Goal: Transaction & Acquisition: Obtain resource

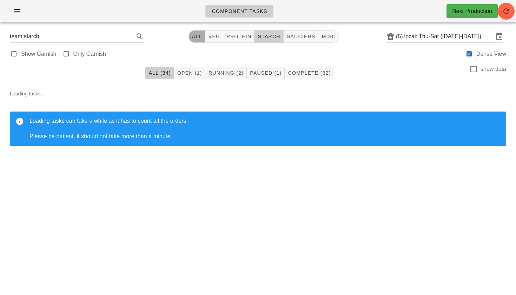
click at [197, 41] on button "All" at bounding box center [197, 36] width 17 height 13
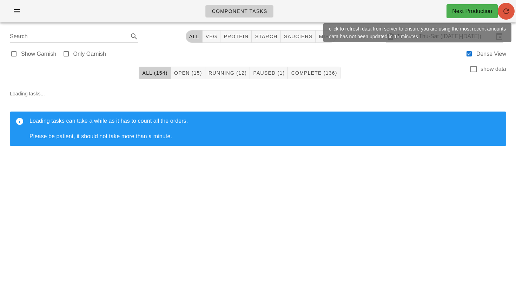
click at [504, 12] on icon "button" at bounding box center [506, 11] width 8 height 8
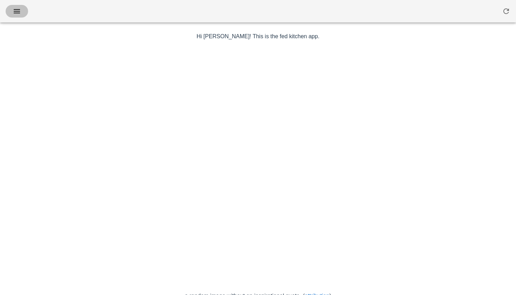
click at [12, 14] on span "button" at bounding box center [16, 11] width 11 height 8
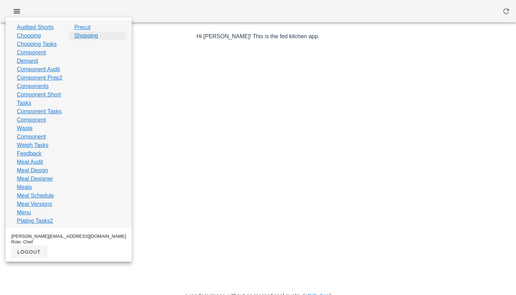
click at [76, 39] on link "Shopping" at bounding box center [86, 36] width 24 height 8
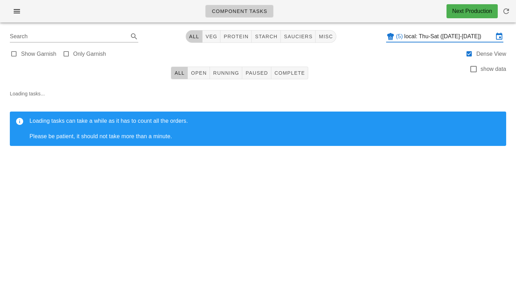
click at [426, 41] on input "local: Thu-Sat ([DATE]-[DATE])" at bounding box center [449, 36] width 89 height 11
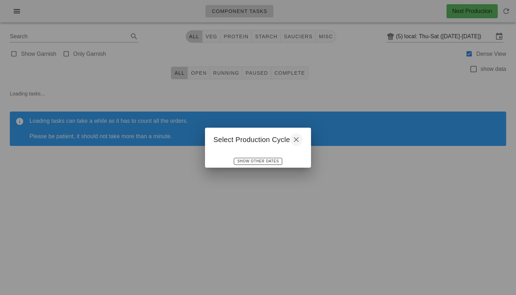
click at [294, 137] on icon "button" at bounding box center [296, 140] width 8 height 8
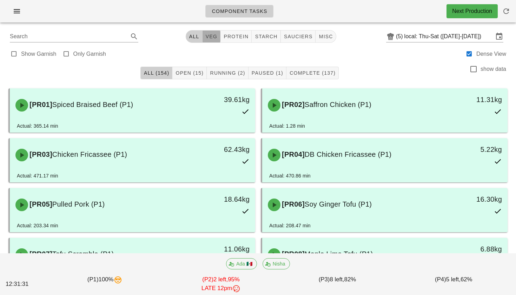
click at [212, 35] on span "veg" at bounding box center [211, 37] width 12 height 6
type input "team:veg"
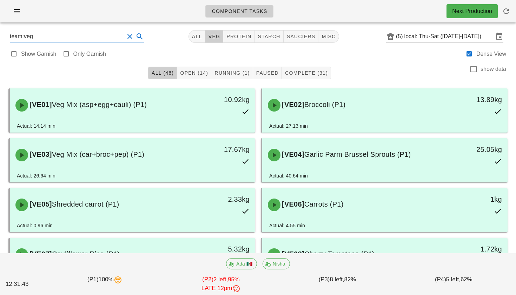
click at [32, 39] on input "team:veg" at bounding box center [67, 36] width 114 height 11
click at [126, 37] on button "Clear Search" at bounding box center [130, 36] width 8 height 8
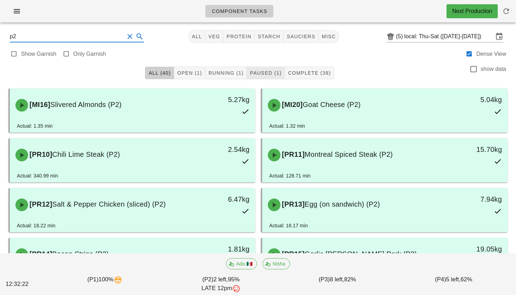
type input "p2"
click at [258, 76] on span "Paused (1)" at bounding box center [266, 73] width 32 height 6
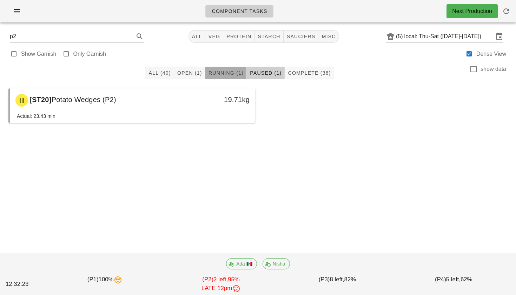
click at [232, 77] on button "Running (1)" at bounding box center [225, 73] width 41 height 13
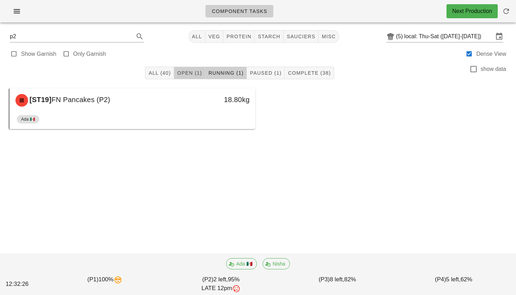
click at [193, 77] on button "Open (1)" at bounding box center [189, 73] width 31 height 13
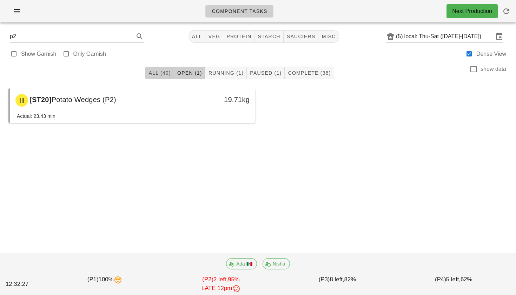
click at [164, 72] on span "All (40)" at bounding box center [159, 73] width 22 height 6
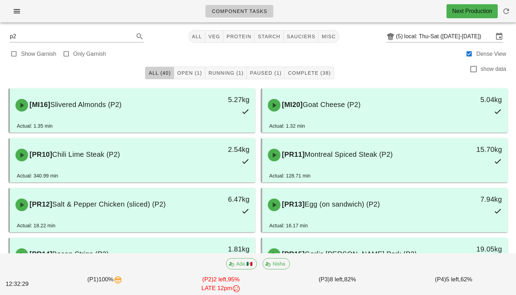
click at [126, 36] on button "Clear Search" at bounding box center [130, 36] width 8 height 8
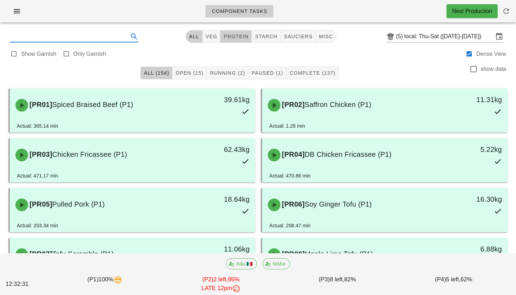
click at [232, 37] on span "protein" at bounding box center [235, 37] width 25 height 6
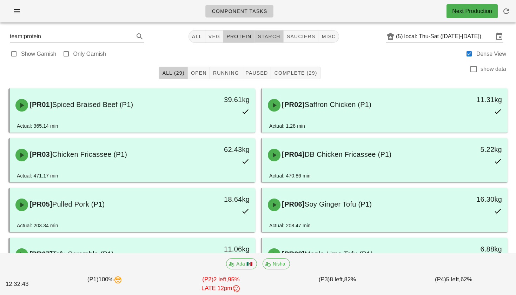
click at [268, 37] on span "starch" at bounding box center [268, 37] width 23 height 6
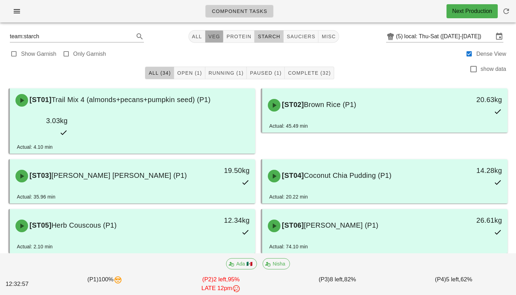
click at [211, 38] on span "veg" at bounding box center [214, 37] width 12 height 6
type input "team:veg"
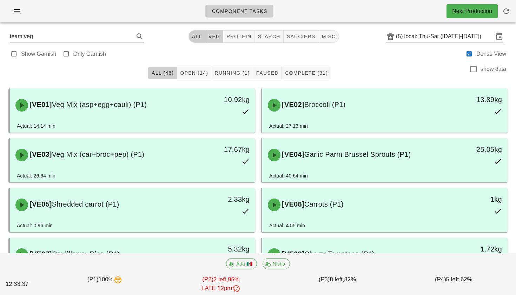
click at [195, 33] on button "All" at bounding box center [197, 36] width 17 height 13
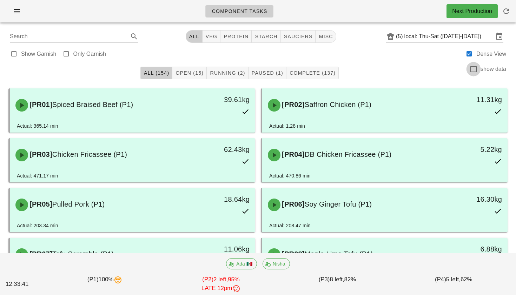
click at [474, 71] on div at bounding box center [474, 69] width 12 height 12
checkbox input "true"
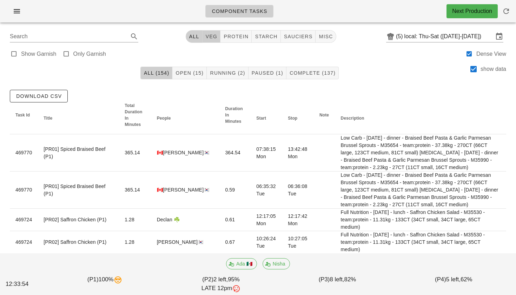
click at [212, 38] on span "veg" at bounding box center [211, 37] width 12 height 6
type input "team:veg"
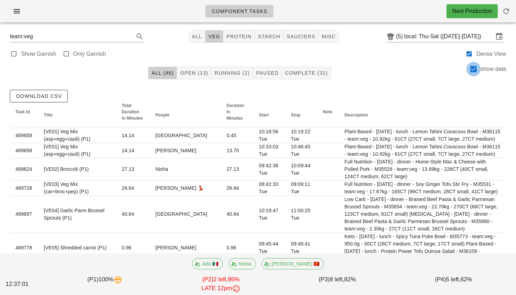
click at [475, 70] on div at bounding box center [474, 69] width 12 height 12
checkbox input "false"
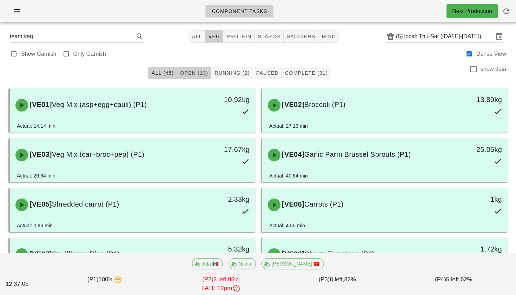
click at [200, 75] on span "Open (13)" at bounding box center [194, 73] width 28 height 6
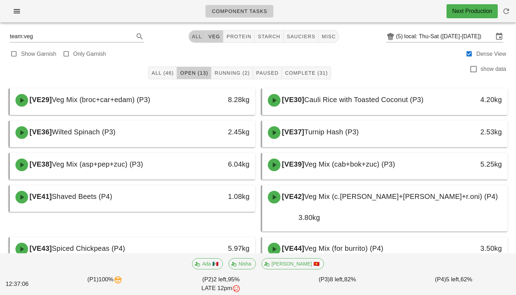
click at [201, 36] on button "All" at bounding box center [197, 36] width 17 height 13
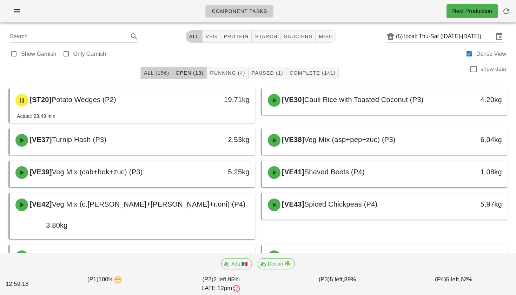
click at [157, 75] on span "All (156)" at bounding box center [157, 73] width 26 height 6
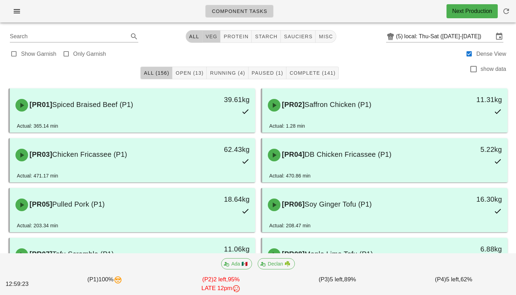
click at [214, 34] on span "veg" at bounding box center [211, 37] width 12 height 6
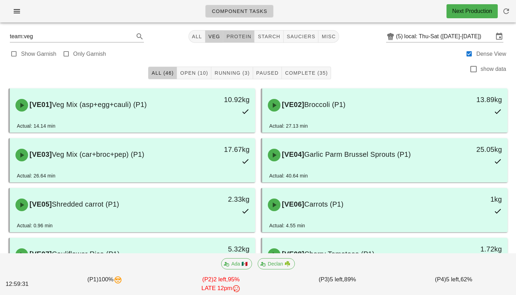
click at [241, 34] on span "protein" at bounding box center [238, 37] width 25 height 6
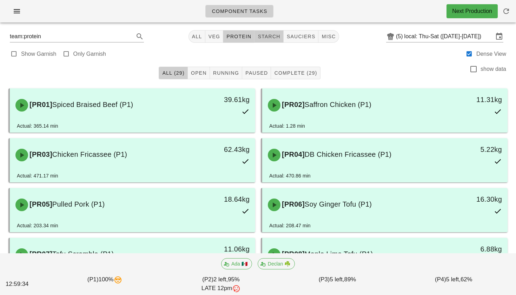
click at [263, 40] on button "starch" at bounding box center [269, 36] width 29 height 13
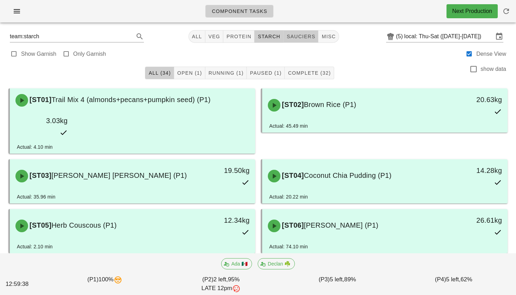
click at [297, 37] on span "sauciers" at bounding box center [301, 37] width 29 height 6
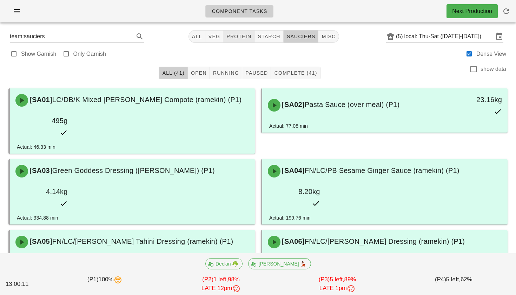
click at [238, 42] on div "team:sauciers All veg protein starch sauciers misc (5) local: Thu-Sat (Sep 18-S…" at bounding box center [258, 36] width 508 height 17
click at [239, 33] on button "protein" at bounding box center [238, 36] width 31 height 13
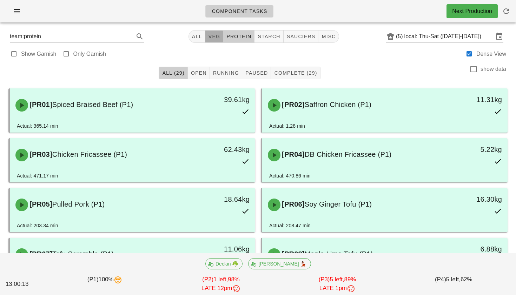
click at [205, 39] on button "veg" at bounding box center [214, 36] width 18 height 13
type input "team:veg"
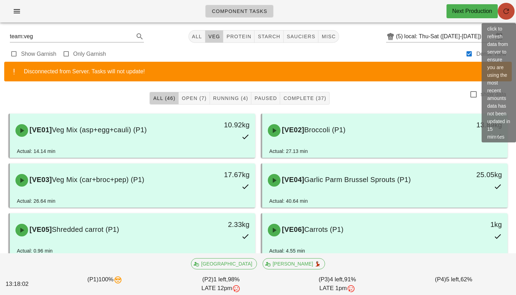
click at [512, 10] on span "button" at bounding box center [506, 11] width 17 height 8
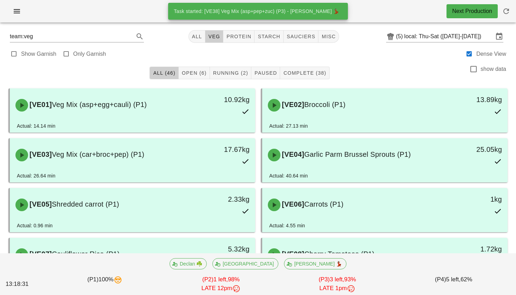
click at [126, 36] on button "Clear Search" at bounding box center [130, 36] width 8 height 8
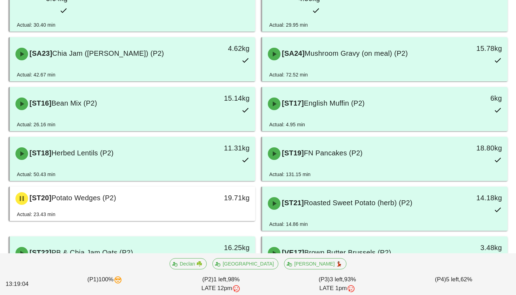
scroll to position [594, 0]
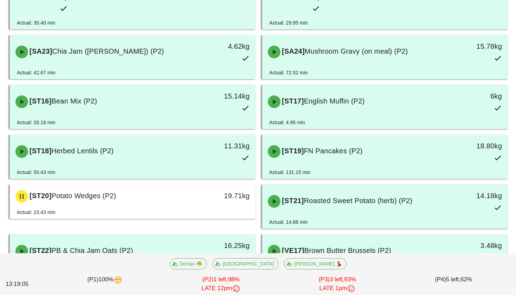
type input "p2"
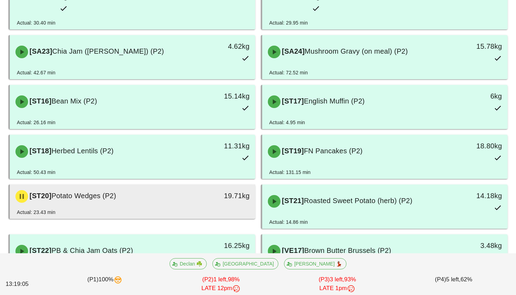
click at [212, 186] on div "19.71kg" at bounding box center [223, 196] width 61 height 21
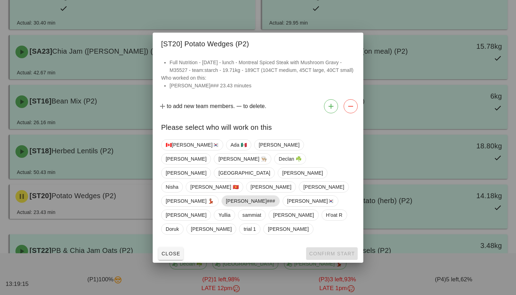
click at [226, 196] on span "Shawn###" at bounding box center [250, 201] width 49 height 11
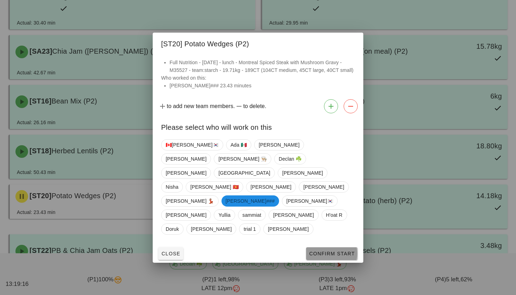
click at [327, 251] on span "Confirm Start" at bounding box center [332, 254] width 46 height 6
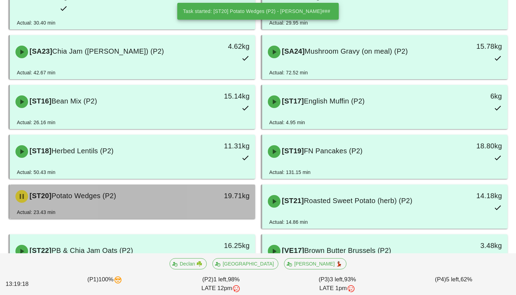
click at [206, 209] on div "Actual: 23.43 min" at bounding box center [132, 214] width 231 height 11
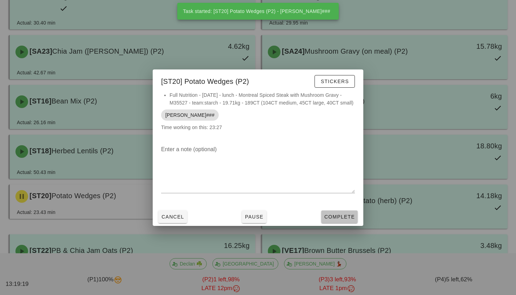
click at [345, 218] on span "Complete" at bounding box center [339, 217] width 31 height 6
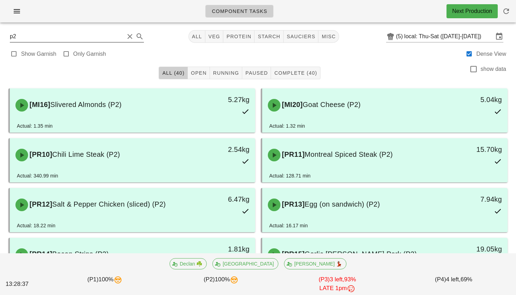
click at [126, 38] on button "Clear Search" at bounding box center [130, 36] width 8 height 8
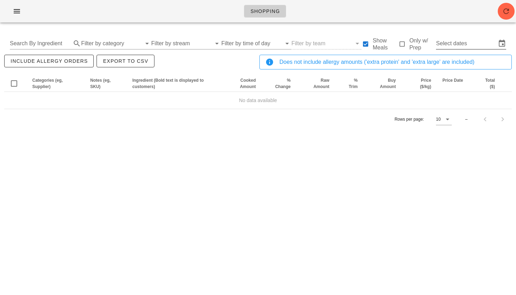
click at [467, 39] on input "Select dates" at bounding box center [466, 43] width 60 height 11
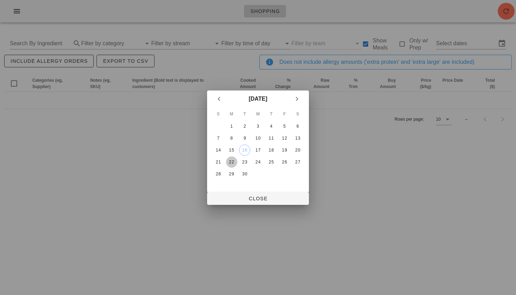
click at [229, 164] on div "22" at bounding box center [231, 162] width 11 height 5
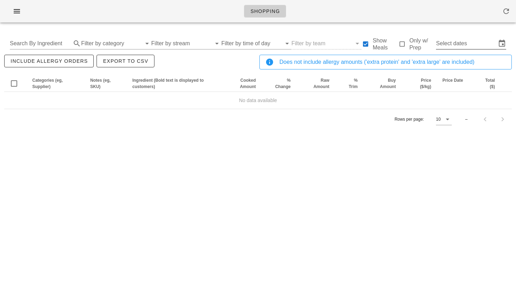
click at [449, 44] on input "Select dates" at bounding box center [466, 43] width 60 height 11
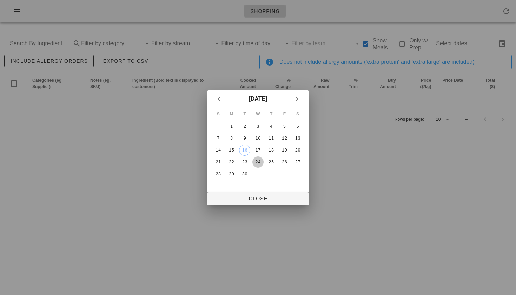
click at [260, 162] on div "24" at bounding box center [257, 162] width 11 height 5
click at [232, 162] on div "22" at bounding box center [231, 162] width 11 height 5
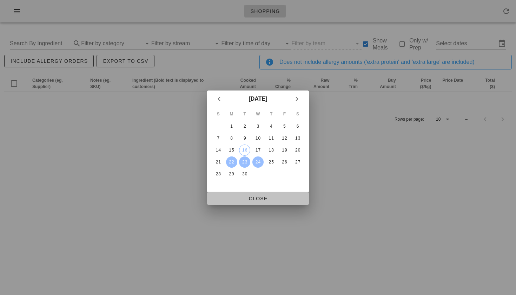
click at [253, 199] on span "Close" at bounding box center [258, 199] width 91 height 6
type input "[DATE] - [DATE]"
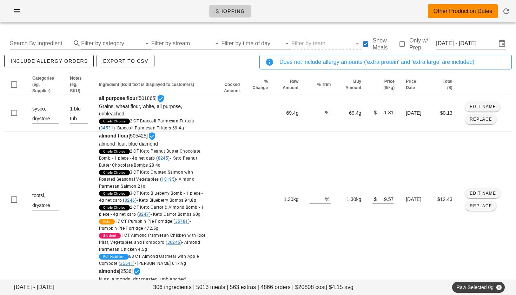
click at [113, 43] on input "Filter by category" at bounding box center [111, 43] width 60 height 11
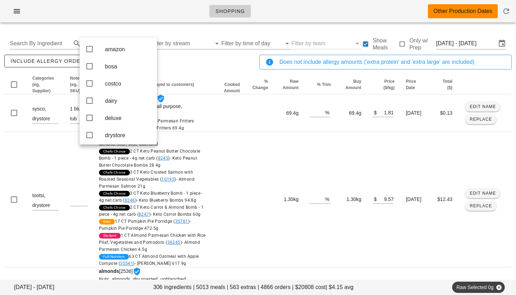
click at [121, 33] on div "Search By Ingredient Filter by stream Filter by time of day Filter by team Show…" at bounding box center [258, 43] width 508 height 22
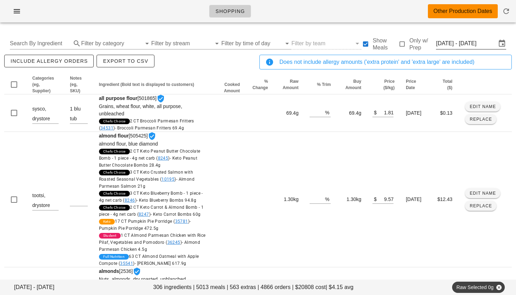
click at [473, 44] on input "[DATE] - [DATE]" at bounding box center [466, 43] width 60 height 11
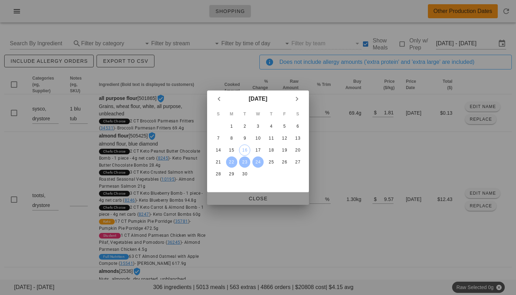
click at [256, 198] on span "Close" at bounding box center [258, 199] width 91 height 6
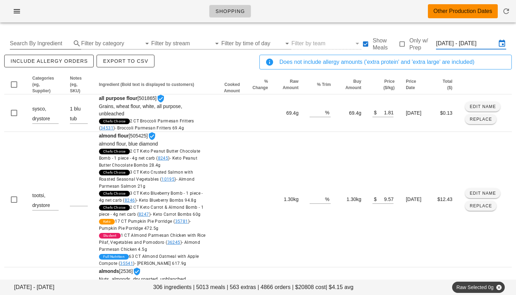
click at [61, 42] on input "Search By Ingredient" at bounding box center [40, 43] width 60 height 11
type input "turkey"
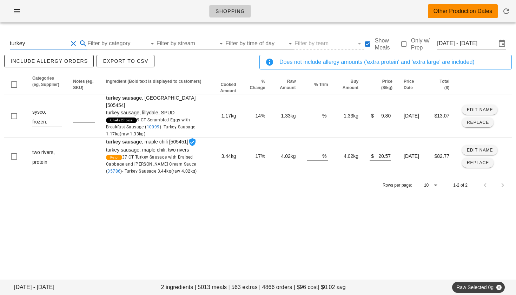
click at [69, 42] on button "Clear Search By Ingredient" at bounding box center [73, 43] width 8 height 8
click at [48, 45] on input "text" at bounding box center [40, 43] width 60 height 11
type input "pork"
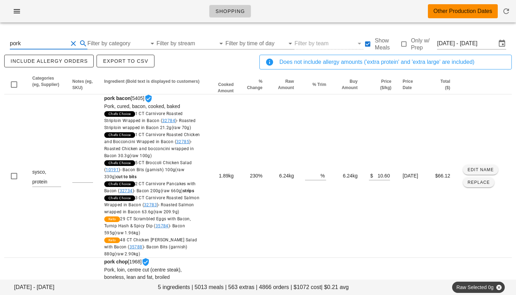
click at [77, 44] on button "Clear Search By Ingredient" at bounding box center [73, 43] width 8 height 8
click at [116, 43] on input "Filter by category" at bounding box center [111, 43] width 60 height 11
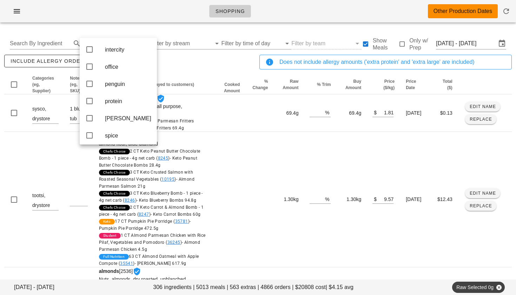
scroll to position [162, 0]
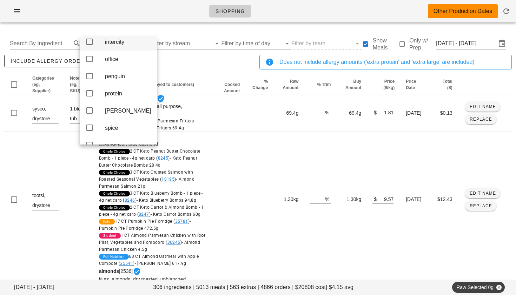
click at [88, 46] on icon at bounding box center [89, 42] width 8 height 8
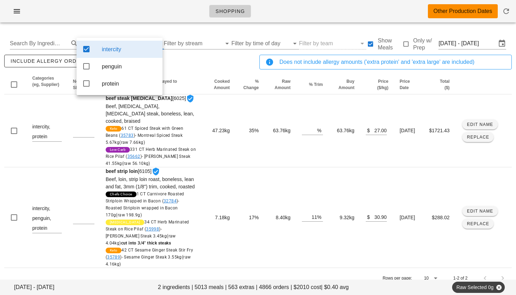
scroll to position [0, 0]
click at [86, 68] on icon at bounding box center [86, 66] width 8 height 8
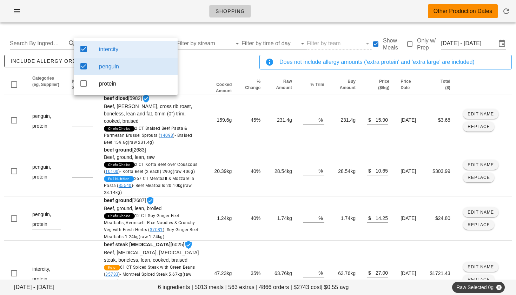
click at [203, 63] on div "include allergy orders Export to CSV" at bounding box center [130, 64] width 255 height 23
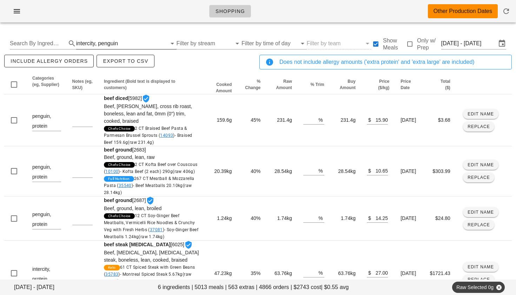
click at [106, 40] on div "penguin" at bounding box center [108, 43] width 20 height 6
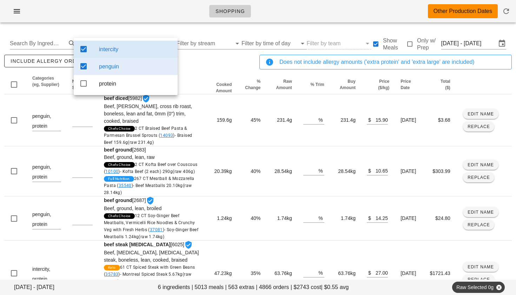
click at [87, 48] on icon at bounding box center [83, 49] width 8 height 8
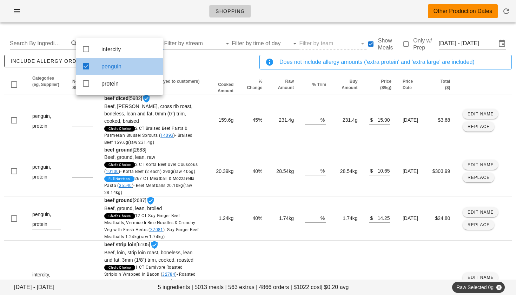
click at [82, 65] on icon at bounding box center [86, 66] width 8 height 8
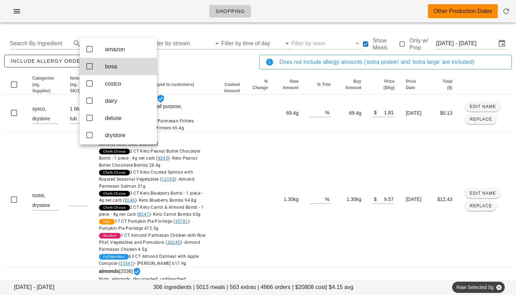
click at [117, 26] on div "Shopping Other Production Dates" at bounding box center [258, 14] width 516 height 28
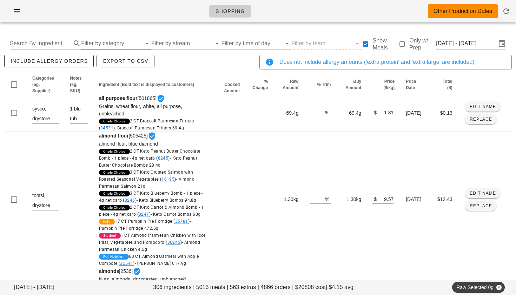
click at [92, 41] on input "Filter by category" at bounding box center [111, 43] width 60 height 11
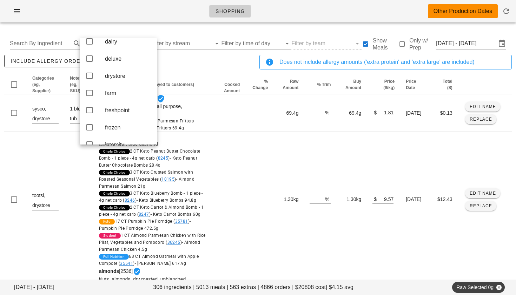
scroll to position [55, 0]
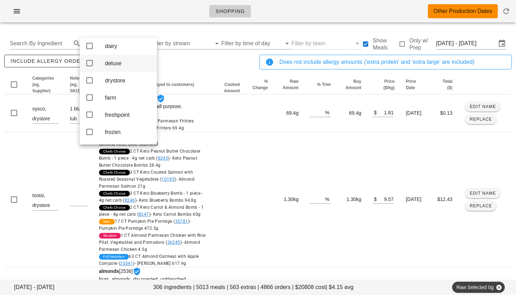
click at [87, 67] on icon at bounding box center [89, 63] width 8 height 8
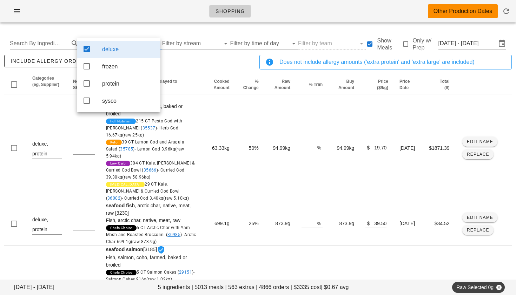
scroll to position [0, 0]
click at [183, 65] on div "include allergy orders Export to CSV" at bounding box center [130, 64] width 255 height 23
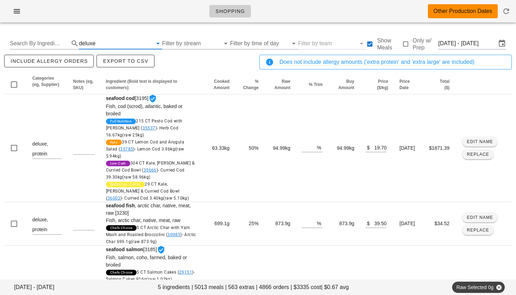
click at [105, 40] on input "text" at bounding box center [124, 43] width 55 height 11
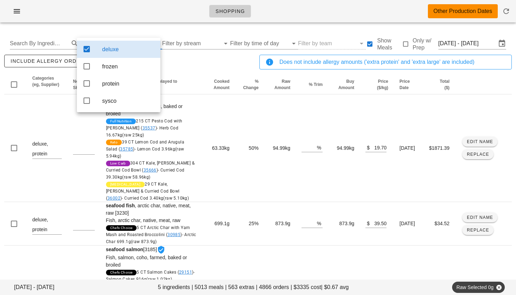
click at [89, 47] on icon at bounding box center [87, 49] width 8 height 8
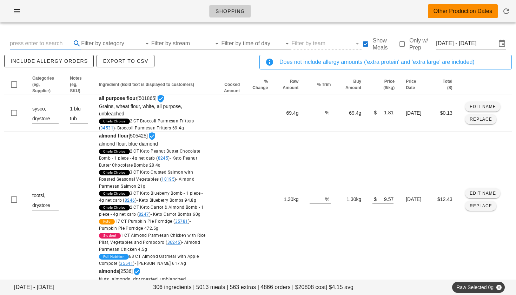
click at [25, 44] on input "text" at bounding box center [40, 43] width 60 height 11
type input "chicken"
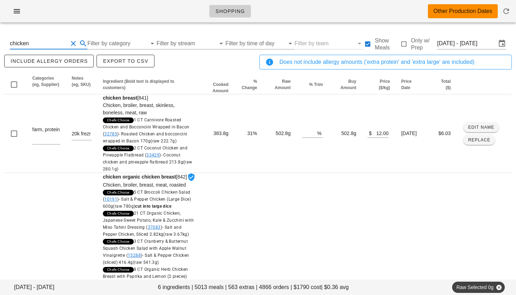
click at [73, 45] on button "Clear Search By Ingredient" at bounding box center [73, 43] width 8 height 8
click at [94, 46] on input "Filter by category" at bounding box center [111, 43] width 60 height 11
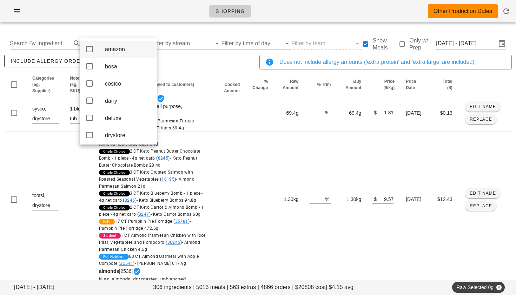
click at [106, 42] on div "amazon" at bounding box center [128, 49] width 46 height 15
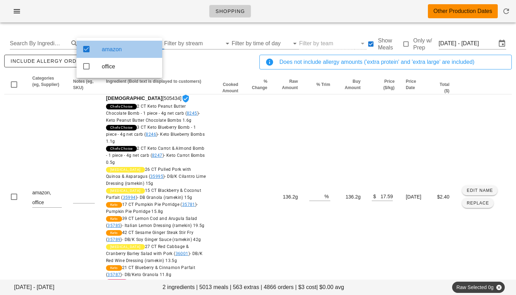
click at [106, 42] on div "amazon" at bounding box center [129, 49] width 55 height 15
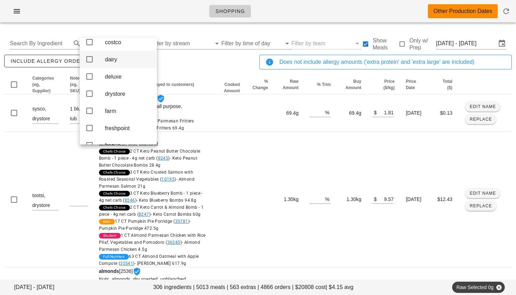
scroll to position [62, 0]
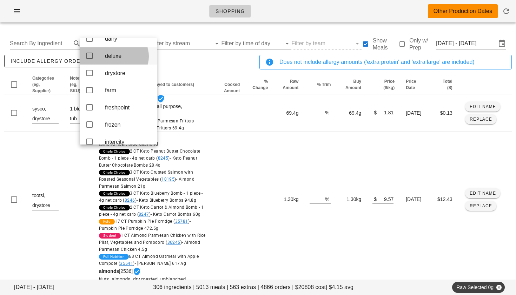
click at [91, 58] on icon at bounding box center [89, 56] width 8 height 8
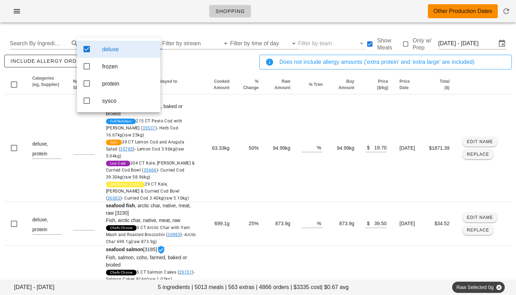
scroll to position [0, 0]
click at [188, 65] on div "include allergy orders Export to CSV" at bounding box center [130, 64] width 255 height 23
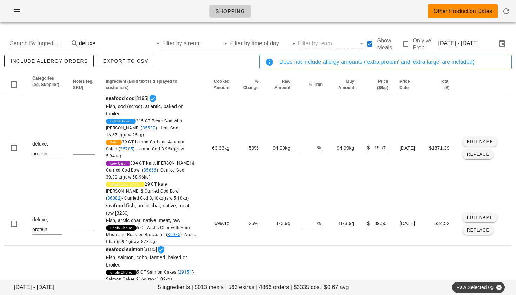
click at [103, 45] on input "text" at bounding box center [124, 43] width 55 height 11
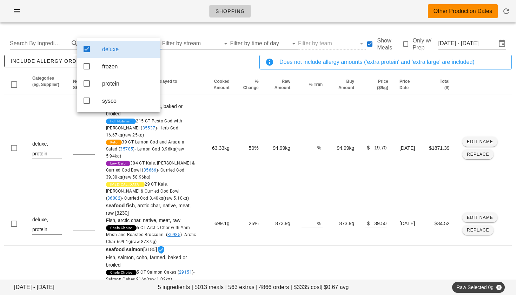
click at [88, 50] on icon at bounding box center [87, 49] width 8 height 8
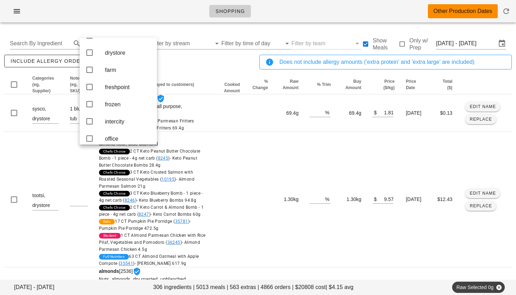
scroll to position [84, 0]
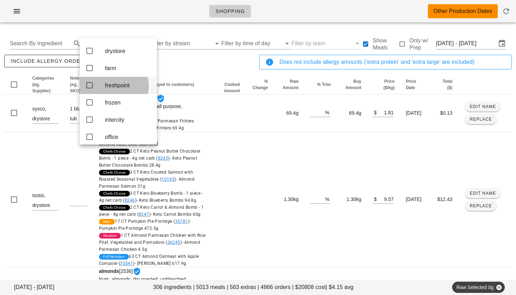
click at [92, 89] on icon at bounding box center [89, 85] width 8 height 8
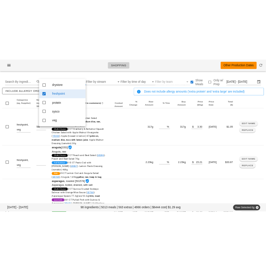
scroll to position [0, 0]
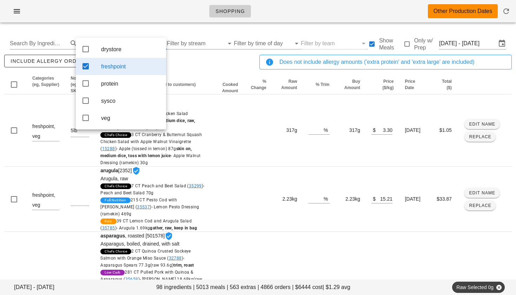
click at [181, 67] on div "include allergy orders Export to CSV" at bounding box center [130, 64] width 255 height 23
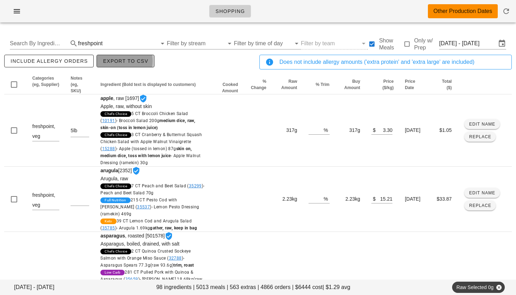
click at [118, 58] on span "Export to CSV" at bounding box center [126, 61] width 46 height 6
